Goal: Information Seeking & Learning: Find specific fact

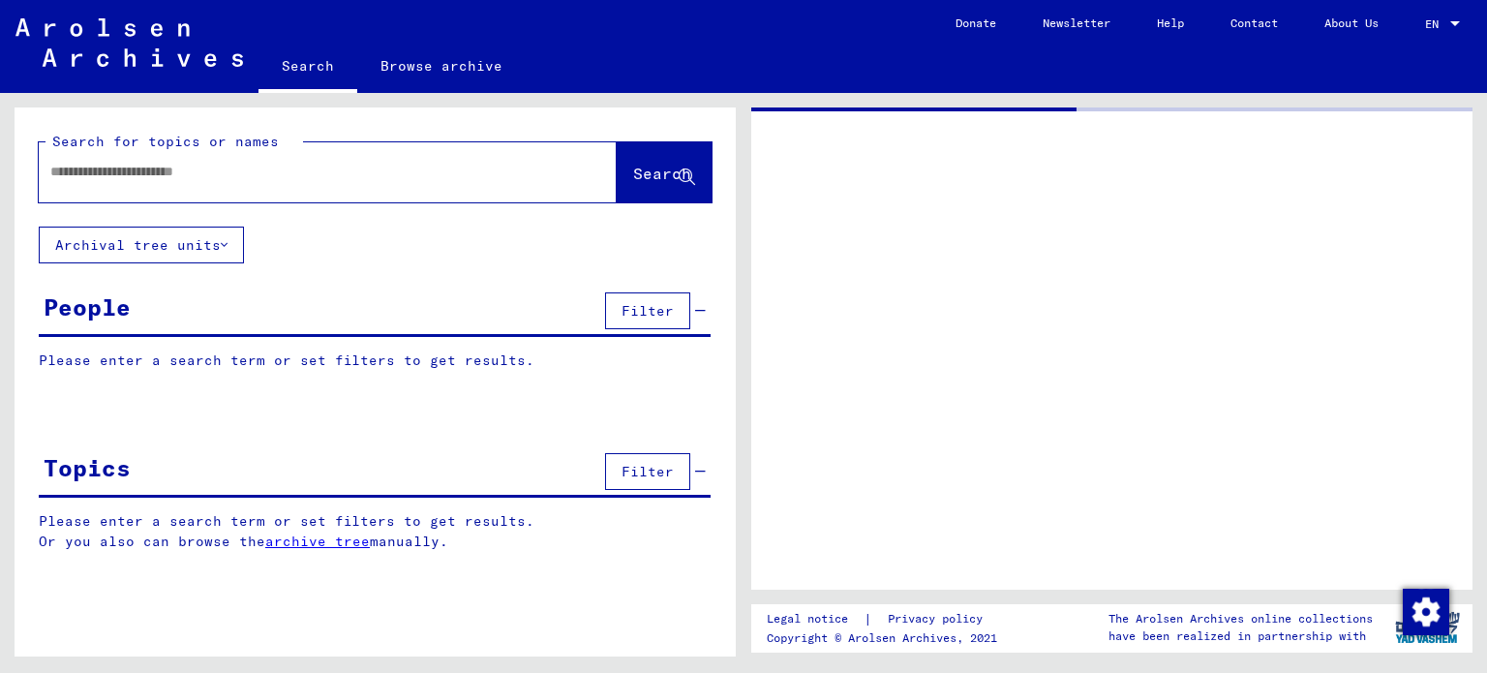
type input "*******"
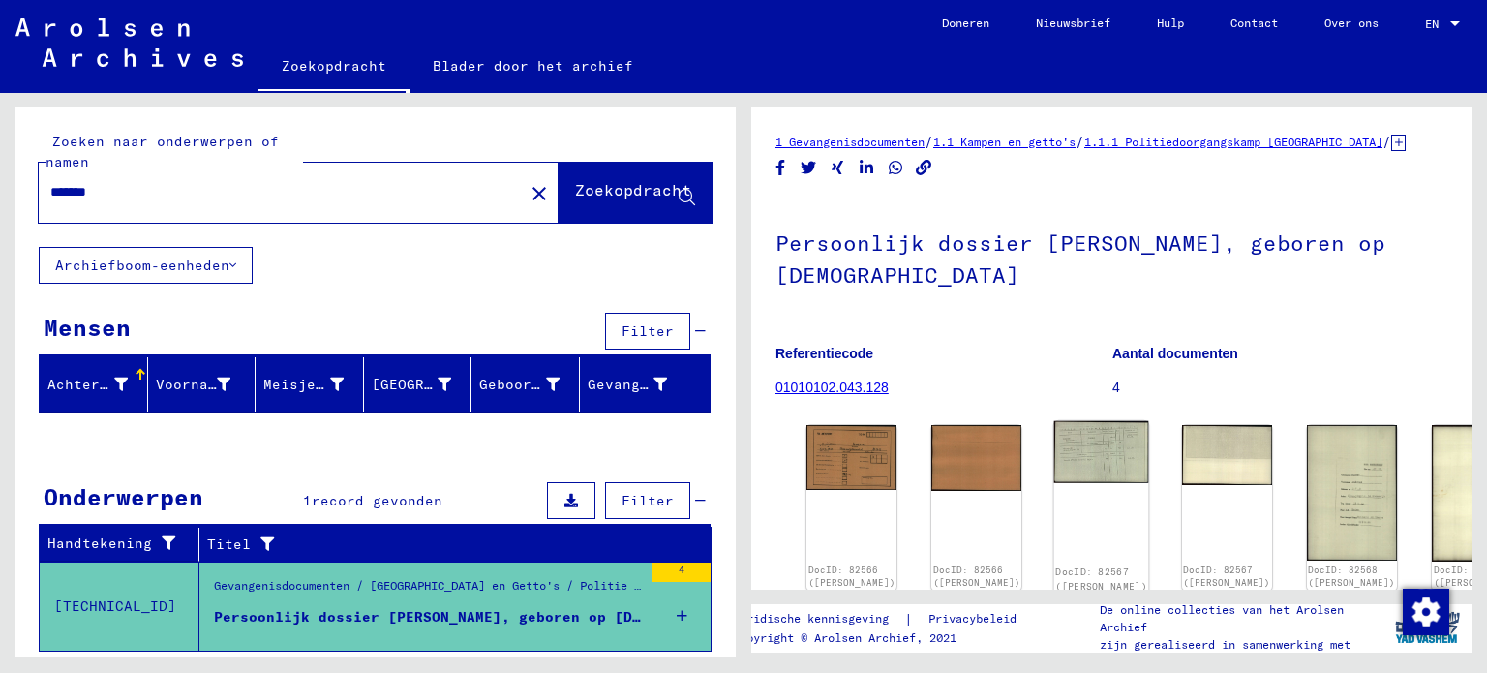
click at [1055, 460] on img at bounding box center [1102, 452] width 95 height 62
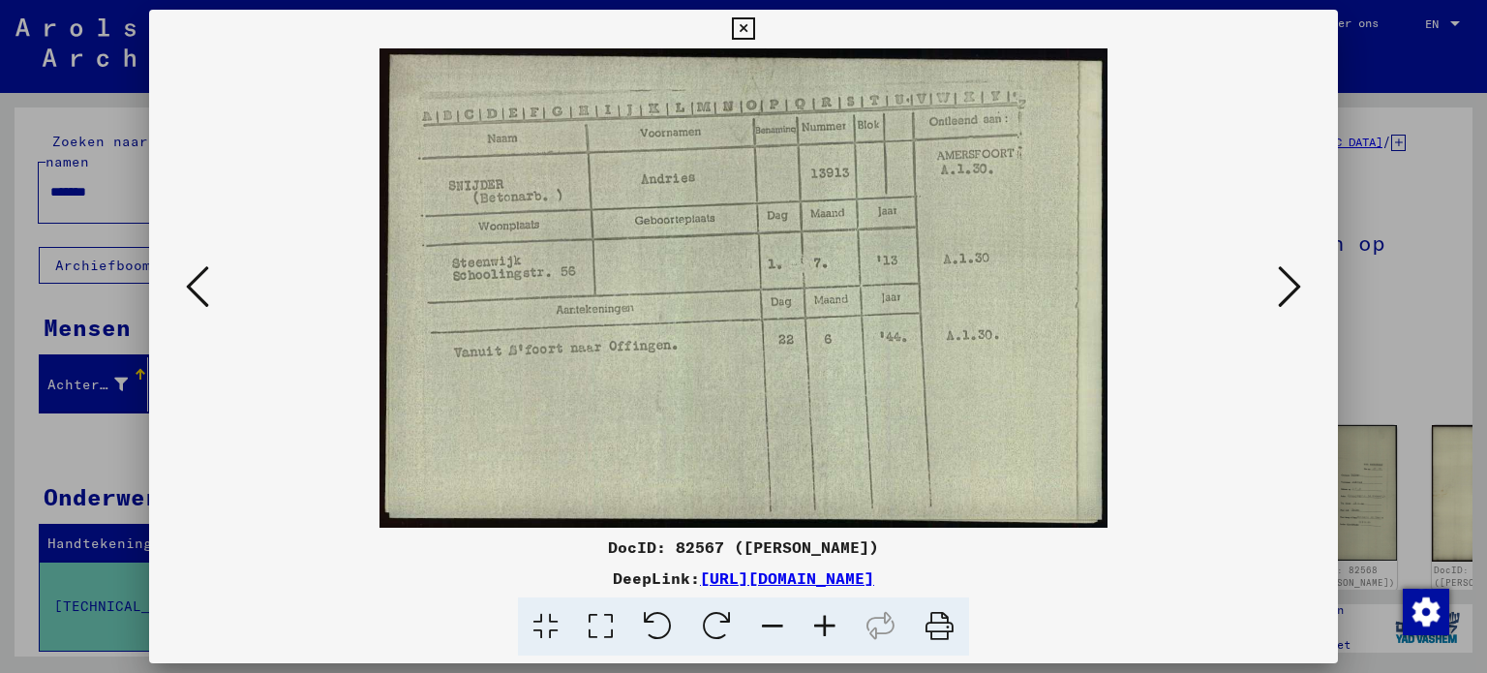
click at [737, 36] on icon at bounding box center [743, 28] width 22 height 23
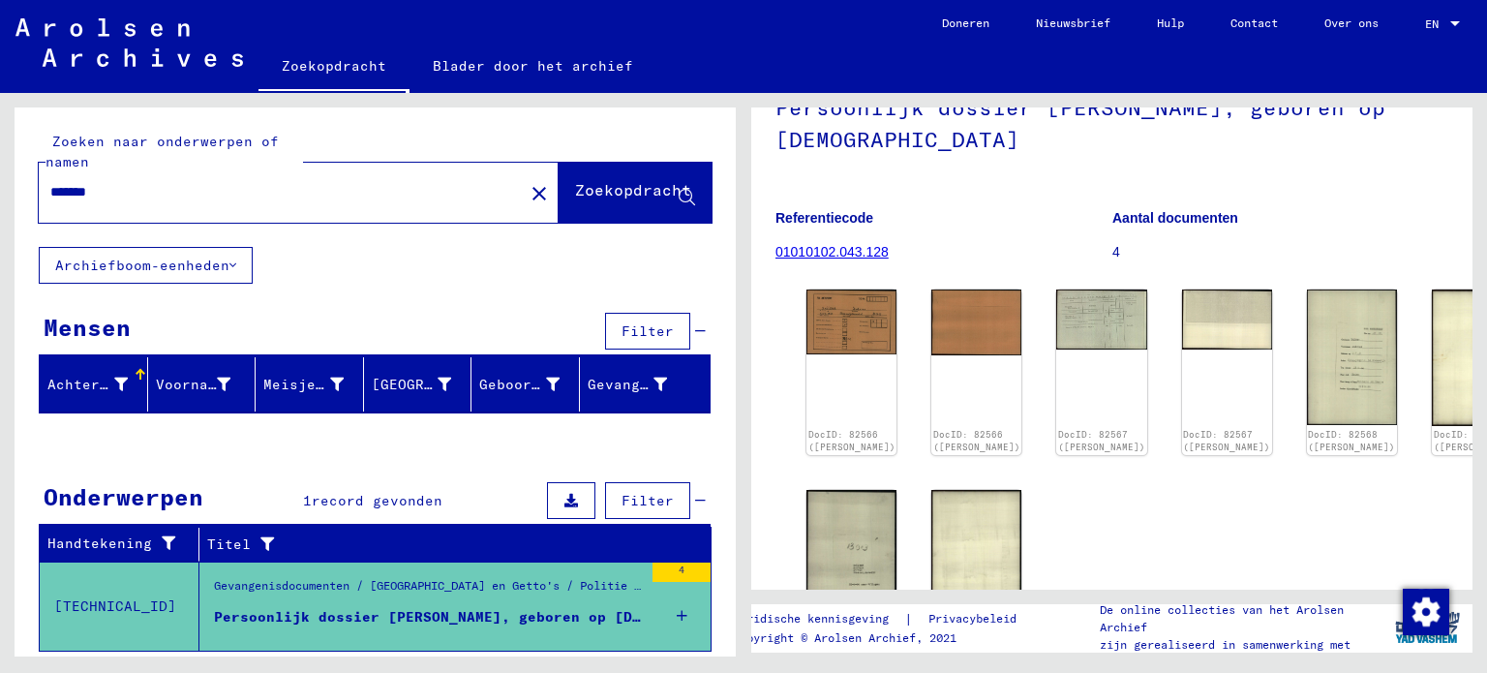
scroll to position [154, 0]
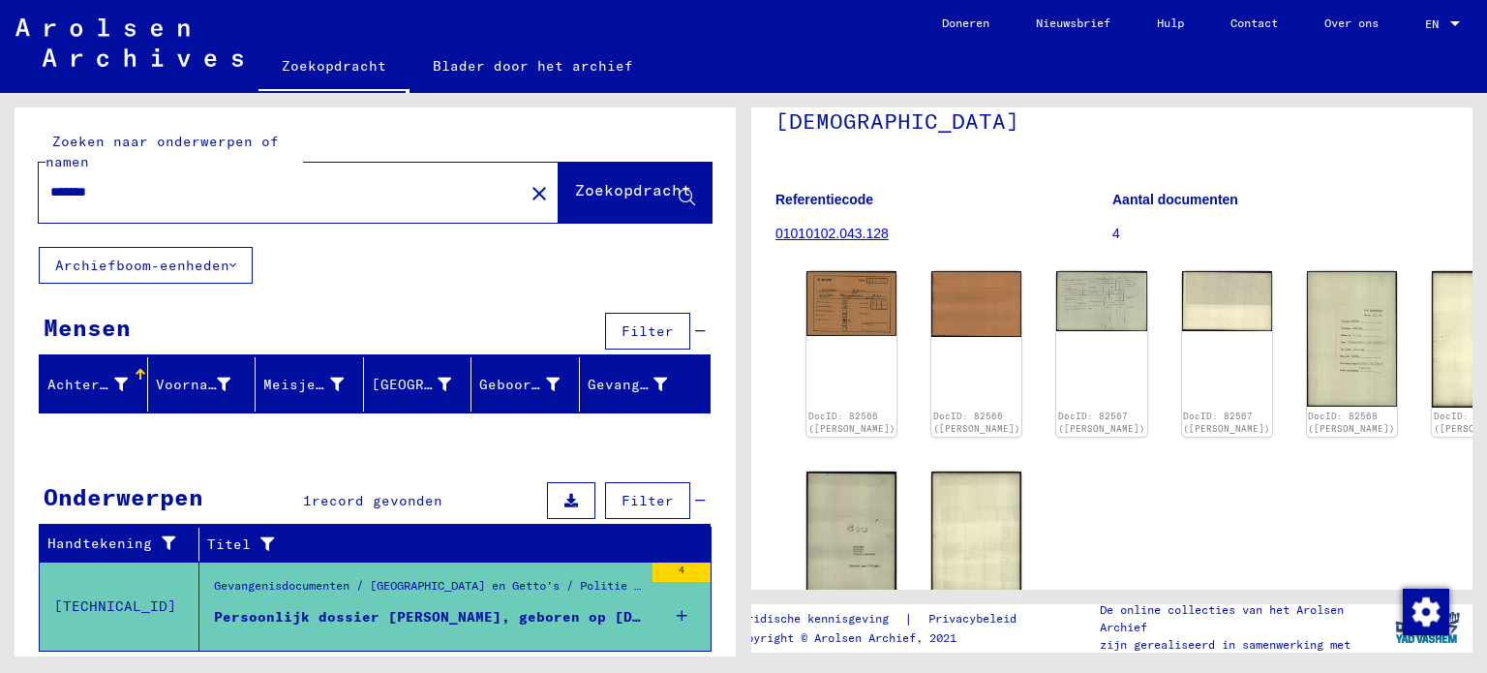
click at [1212, 366] on div "DocID: 82566 ([PERSON_NAME]) DocID: 82566 ([PERSON_NAME]) DocID: 82567 ([PERSON…" at bounding box center [1112, 453] width 627 height 380
click at [1304, 356] on img at bounding box center [1351, 338] width 95 height 142
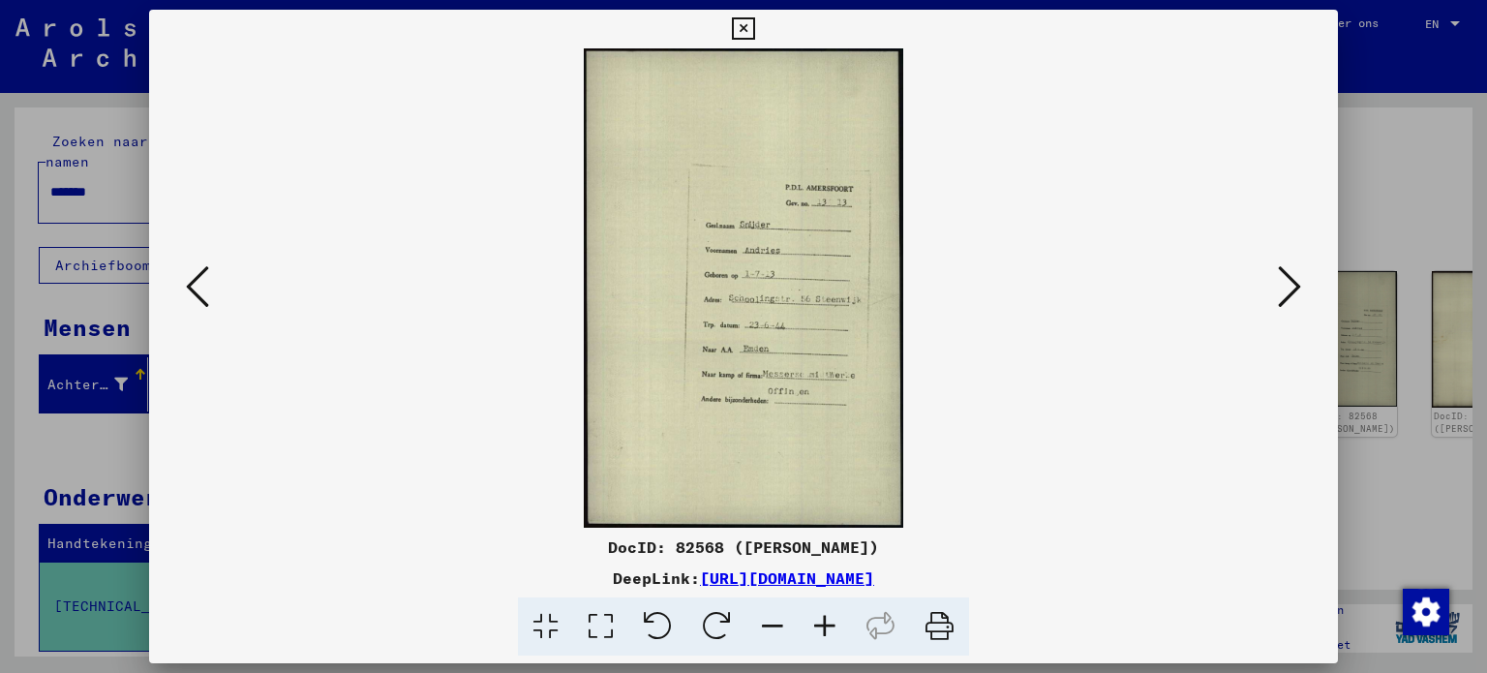
click at [1266, 295] on img at bounding box center [744, 287] width 1058 height 479
click at [1273, 292] on button at bounding box center [1290, 288] width 35 height 55
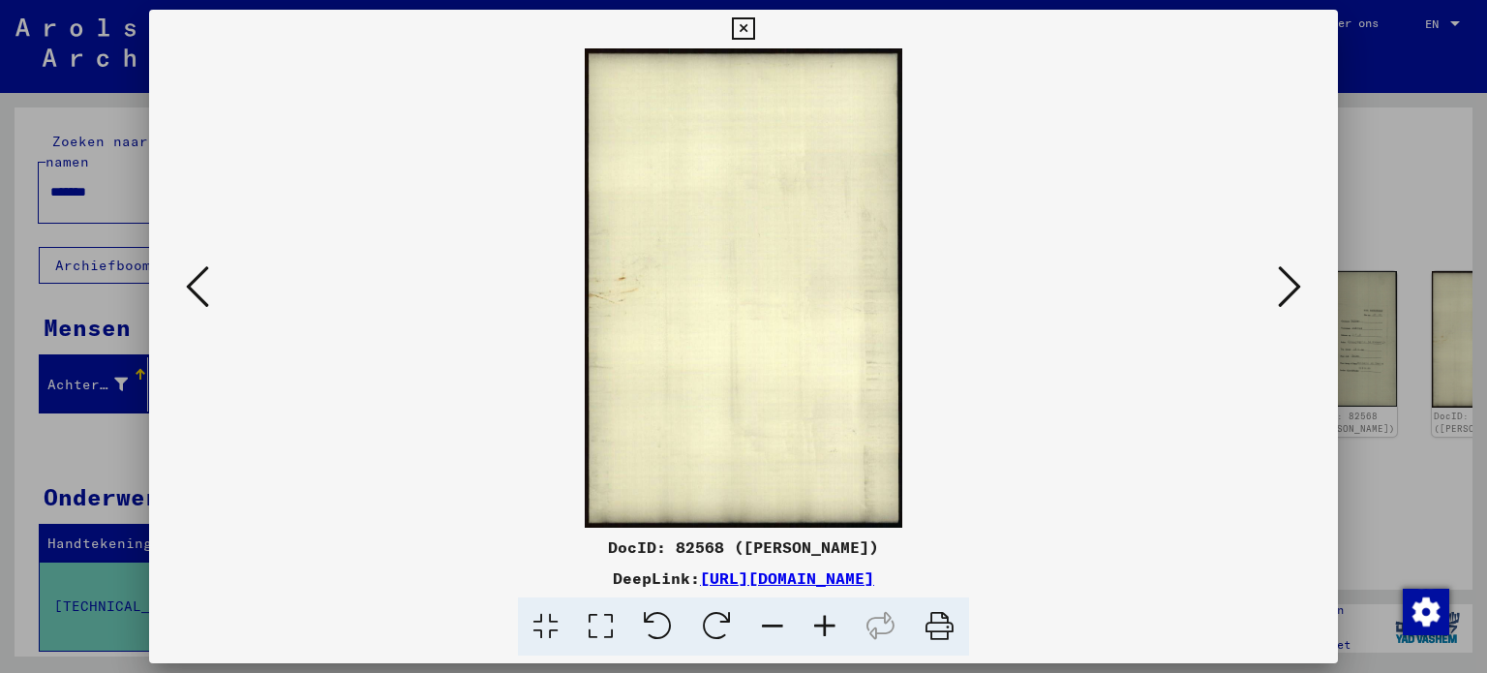
click at [1479, 101] on div at bounding box center [743, 336] width 1487 height 673
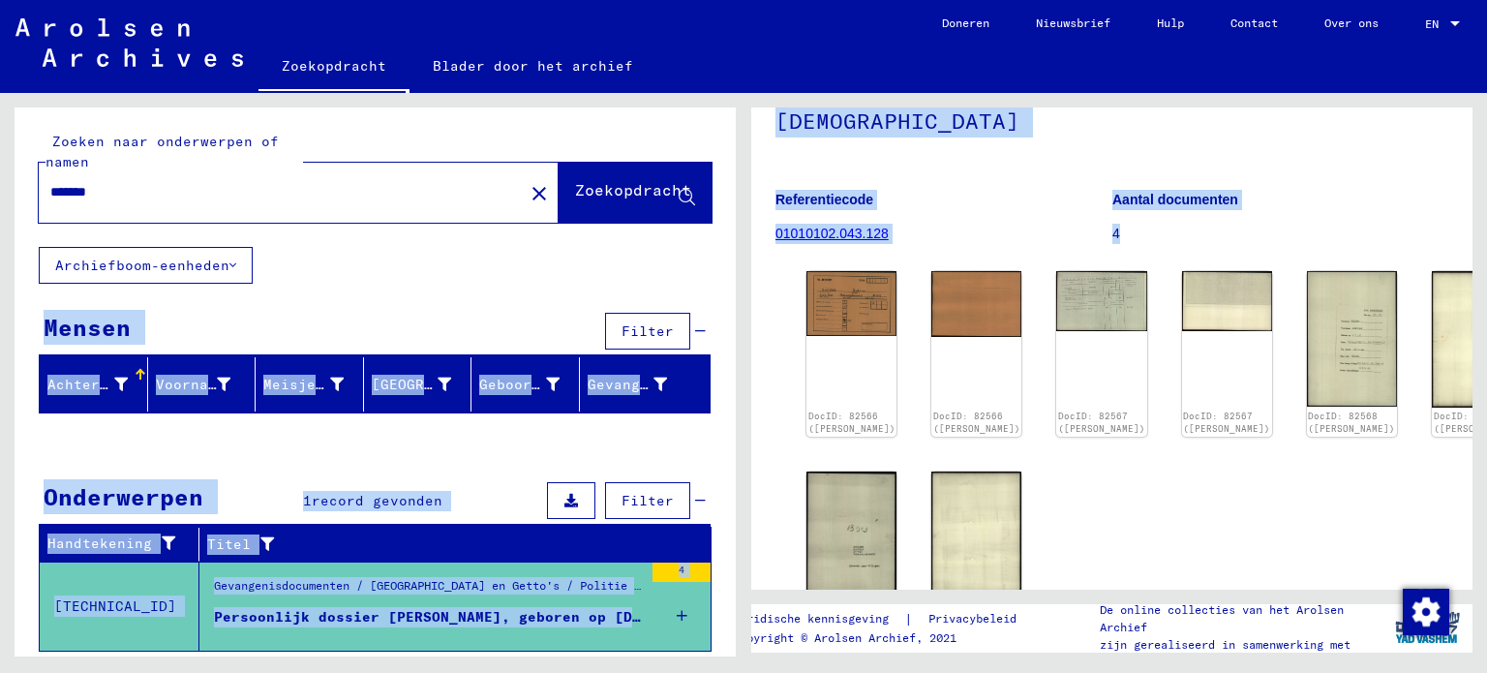
drag, startPoint x: 736, startPoint y: 235, endPoint x: 745, endPoint y: 295, distance: 60.7
click at [745, 93] on div "Zoeken naar onderwerpen of namen ******* close Zoekopdracht Archiefboom-eenhede…" at bounding box center [743, 93] width 1487 height 0
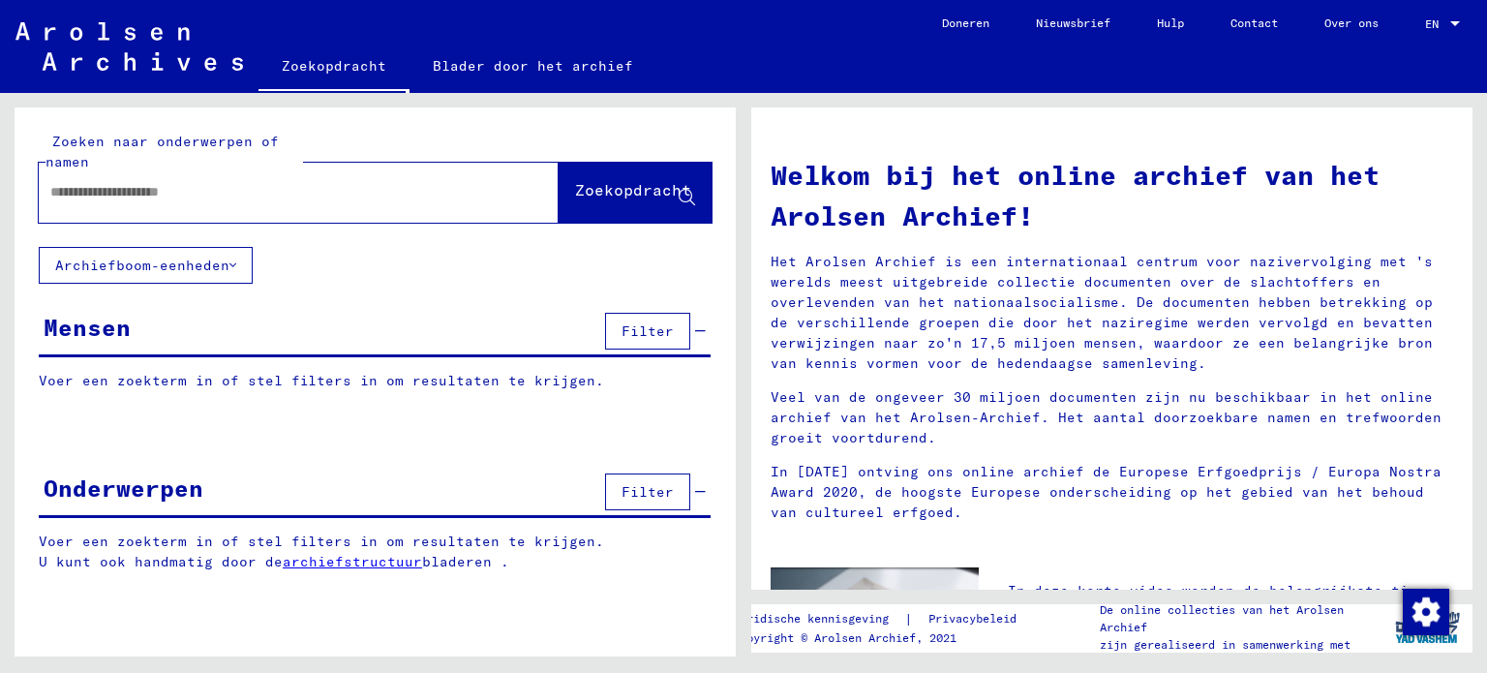
click at [355, 181] on div at bounding box center [270, 192] width 462 height 44
click at [348, 185] on input "text" at bounding box center [275, 192] width 450 height 20
type input "**********"
click at [612, 192] on font "Zoekopdracht" at bounding box center [633, 189] width 116 height 19
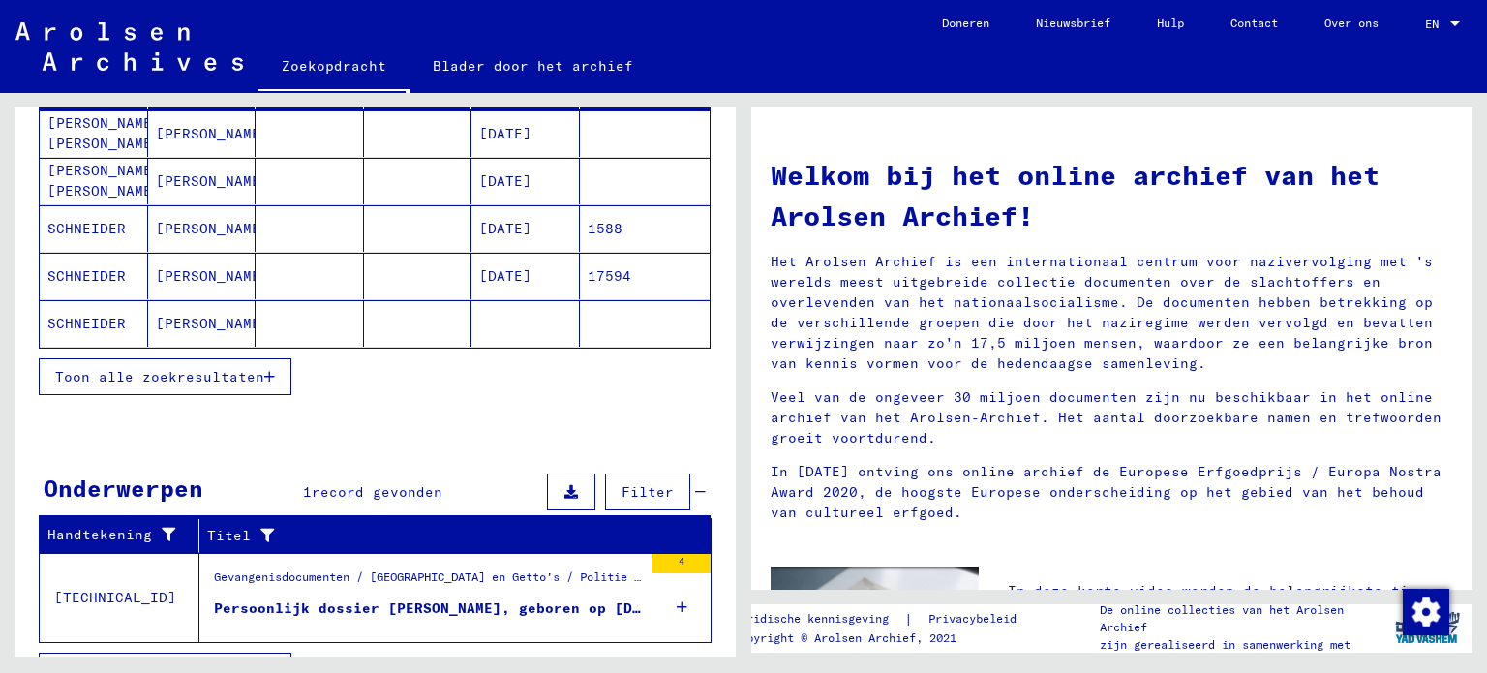
scroll to position [339, 0]
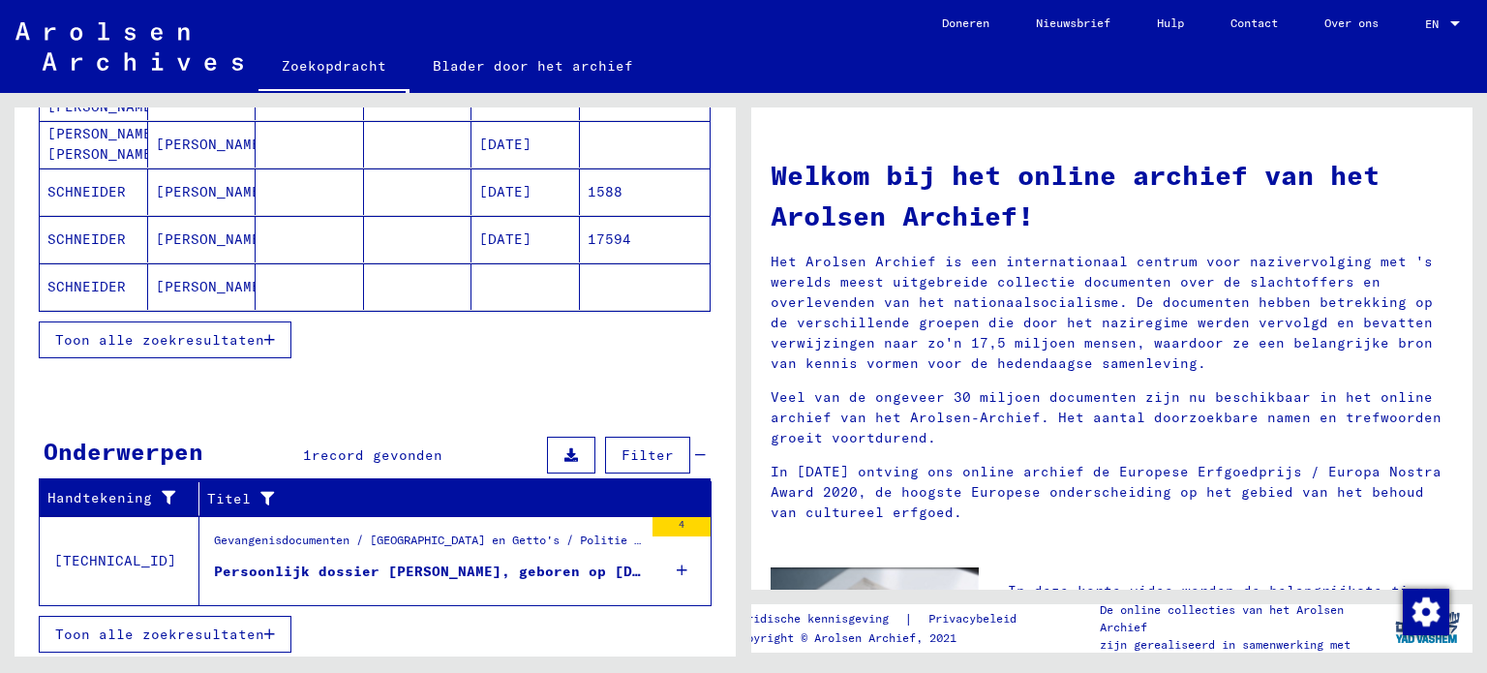
click at [414, 573] on font "Persoonlijk dossier [PERSON_NAME], geboren op [DEMOGRAPHIC_DATA]" at bounding box center [493, 571] width 558 height 17
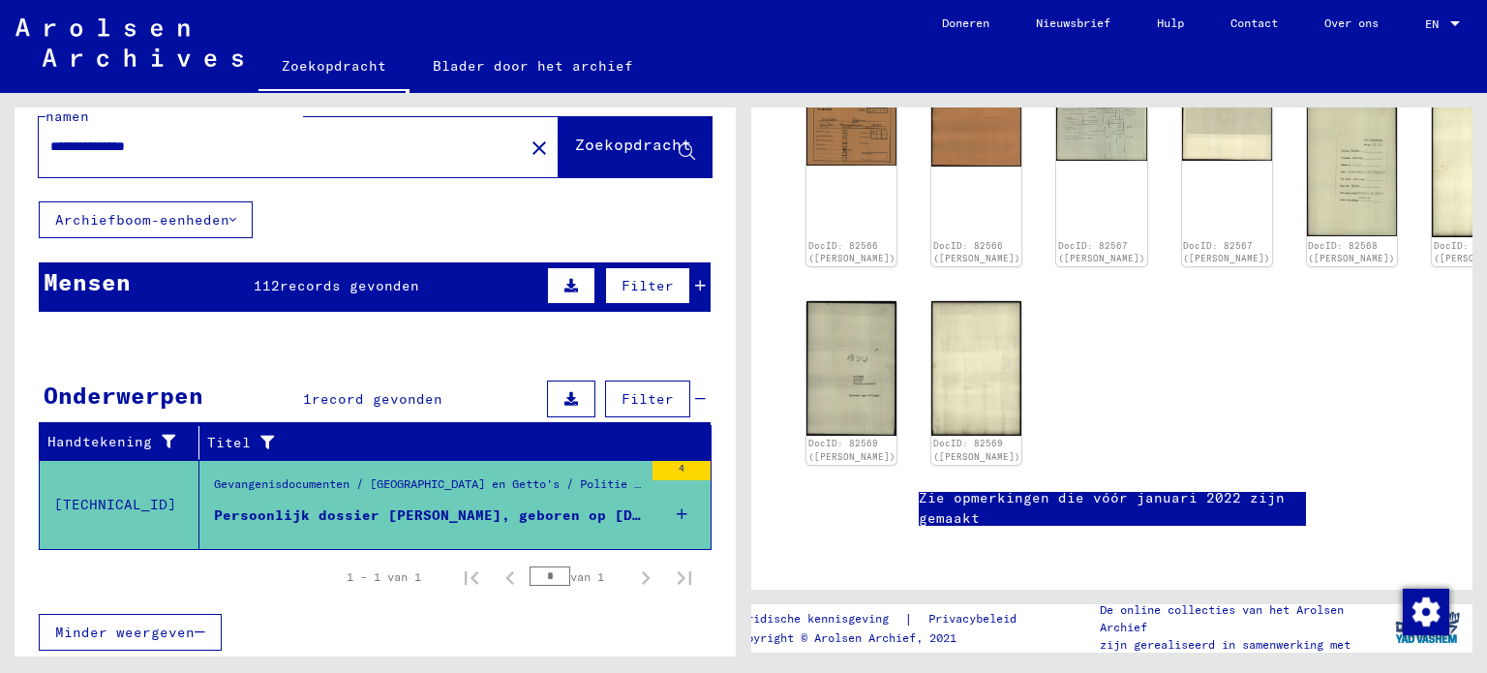
scroll to position [904, 0]
